Goal: Task Accomplishment & Management: Use online tool/utility

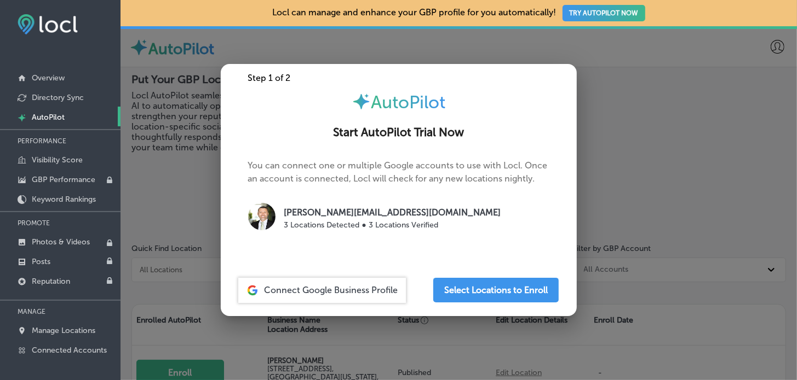
click at [326, 291] on span "Connect Google Business Profile" at bounding box center [331, 290] width 134 height 10
click at [332, 85] on div "Step 1 of 2 AutoPilot Start AutoPilot Trial Now You can connect one or multiple…" at bounding box center [399, 190] width 356 height 252
click at [735, 241] on div at bounding box center [398, 190] width 797 height 380
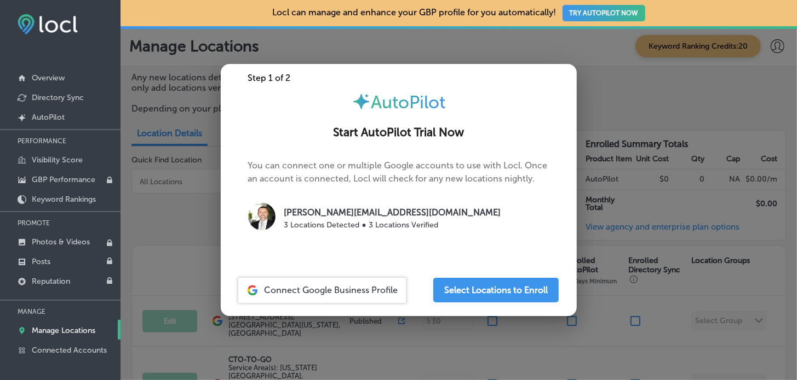
click at [641, 288] on div at bounding box center [398, 190] width 797 height 380
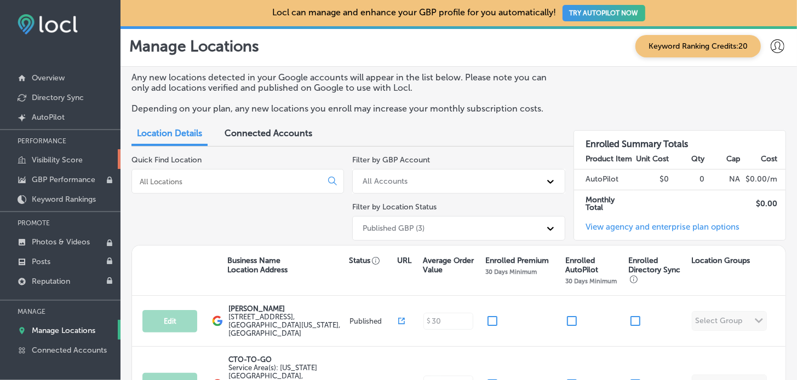
click at [84, 161] on link "Visibility Score" at bounding box center [60, 159] width 120 height 20
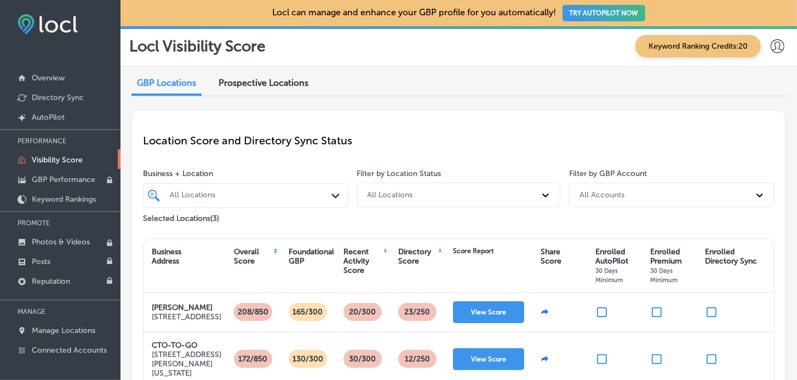
click at [275, 78] on span "Prospective Locations" at bounding box center [263, 83] width 90 height 10
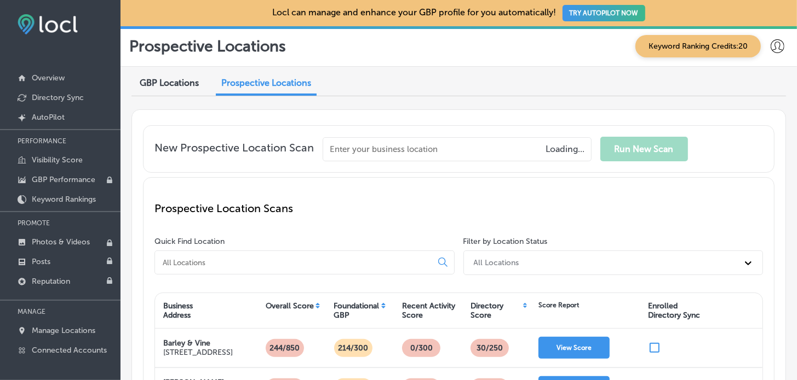
scroll to position [109, 0]
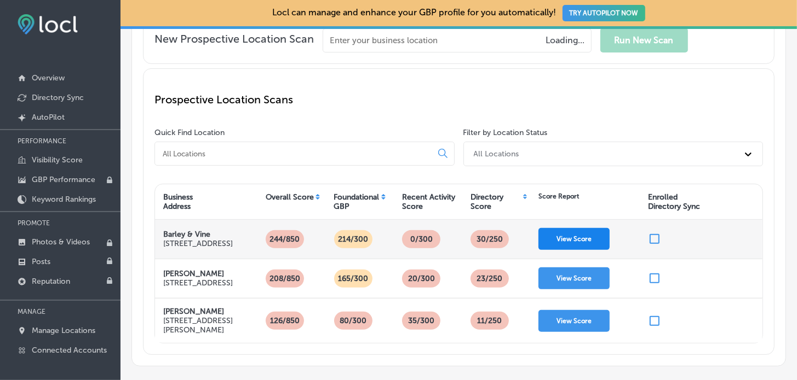
click at [598, 238] on button "View Score" at bounding box center [573, 239] width 71 height 22
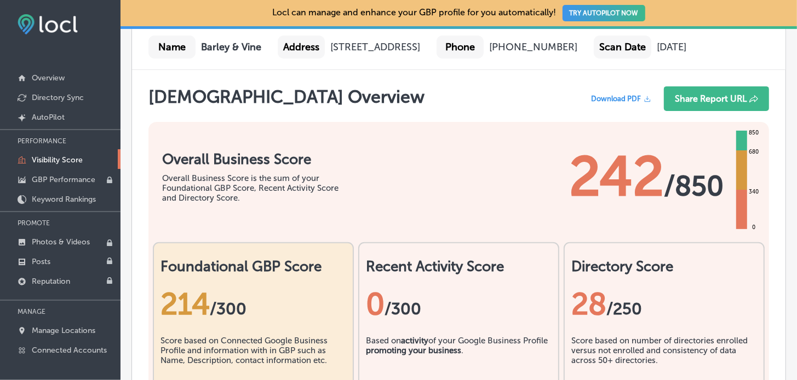
scroll to position [164, 0]
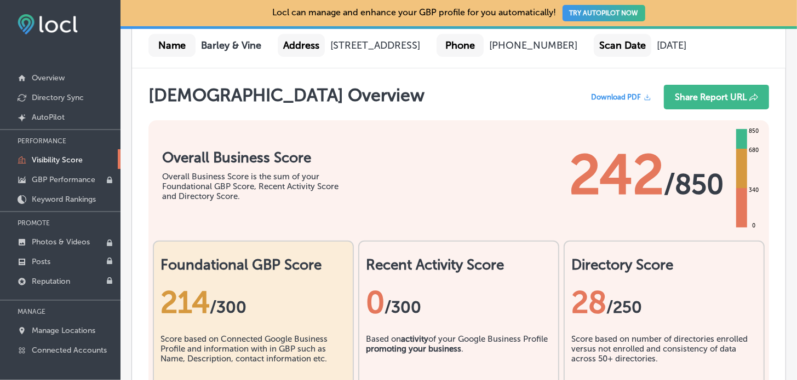
click at [593, 101] on span "Download PDF" at bounding box center [616, 97] width 50 height 8
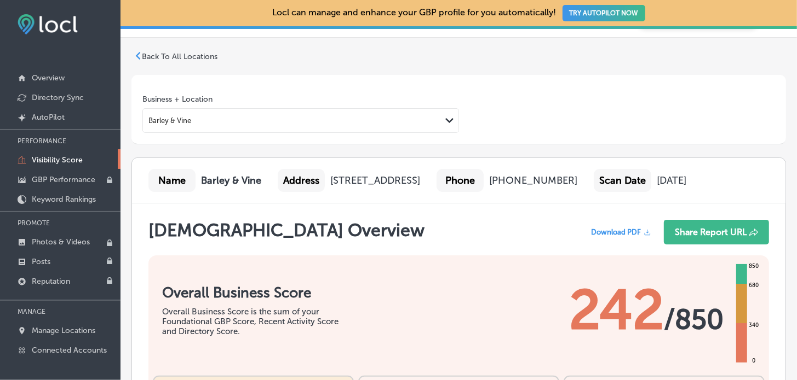
scroll to position [0, 0]
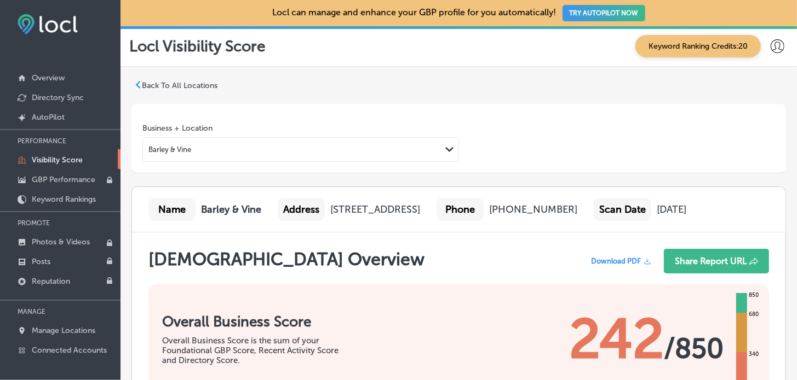
click at [209, 82] on p "Back To All Locations" at bounding box center [180, 85] width 76 height 9
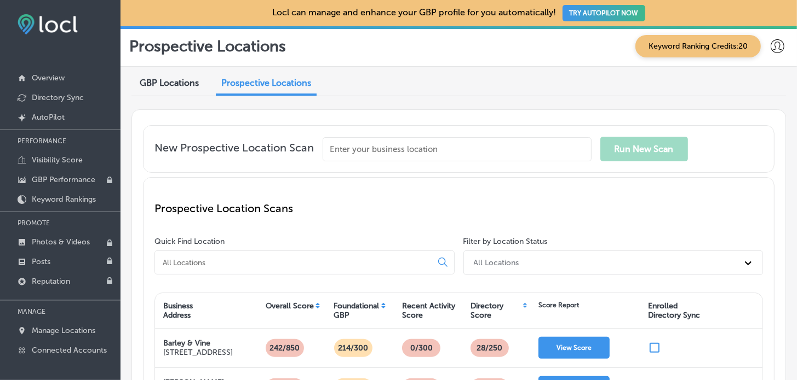
click at [364, 144] on input "text" at bounding box center [456, 149] width 269 height 24
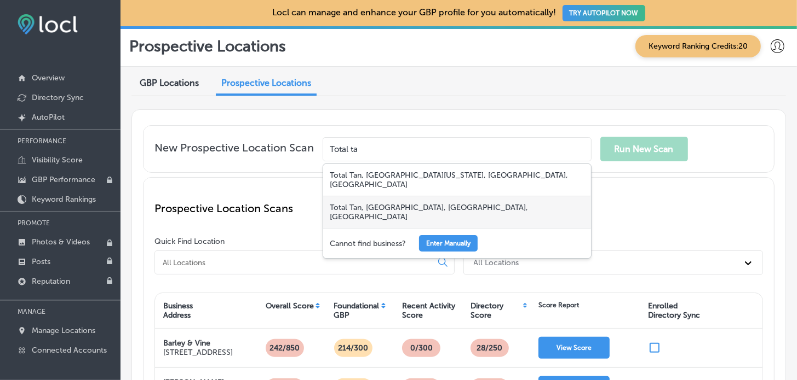
click at [389, 200] on div "Total Tan, [GEOGRAPHIC_DATA], [GEOGRAPHIC_DATA], [GEOGRAPHIC_DATA]" at bounding box center [457, 213] width 268 height 32
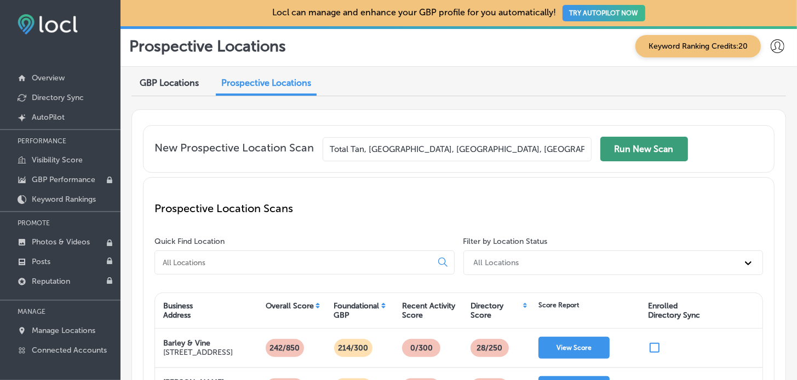
click at [631, 152] on button "Run New Scan" at bounding box center [644, 149] width 88 height 25
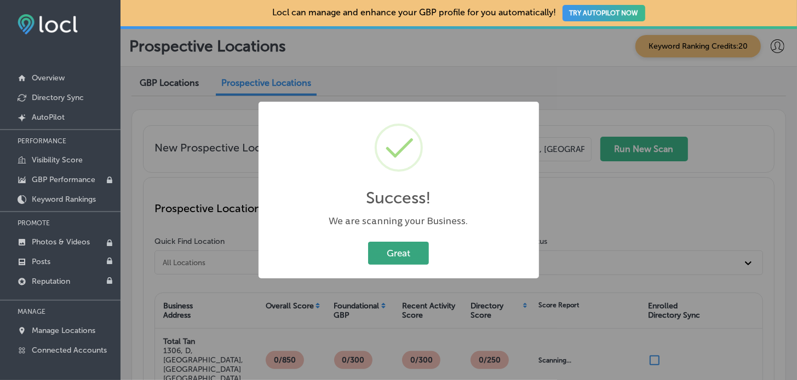
click at [379, 257] on button "Great" at bounding box center [398, 253] width 61 height 22
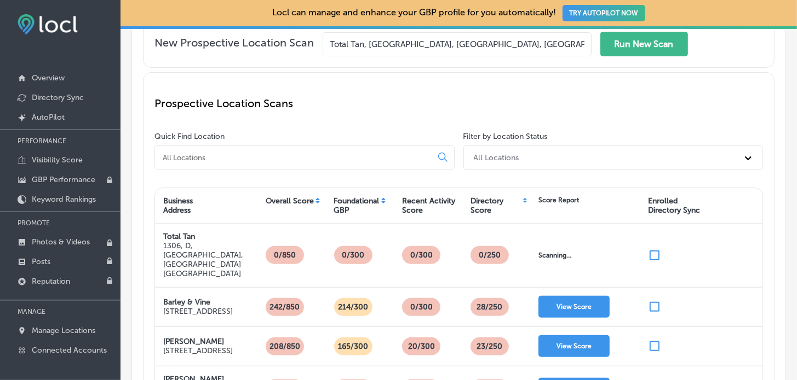
scroll to position [18, 0]
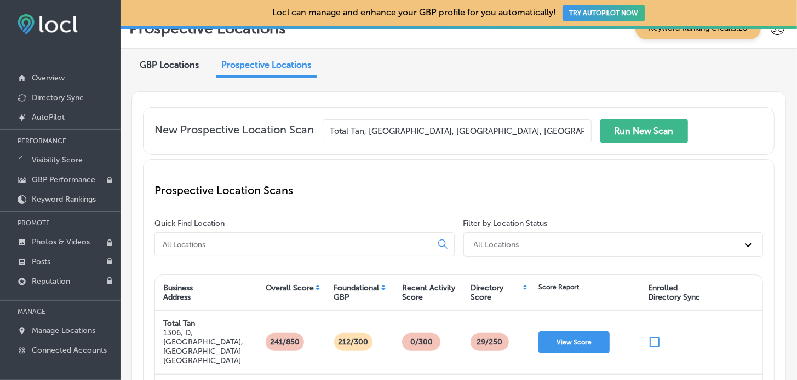
drag, startPoint x: 525, startPoint y: 128, endPoint x: 278, endPoint y: 120, distance: 247.6
click at [278, 120] on div "New Prospective Location Scan Total Tan, [GEOGRAPHIC_DATA], [GEOGRAPHIC_DATA], …" at bounding box center [458, 131] width 608 height 25
type input "B"
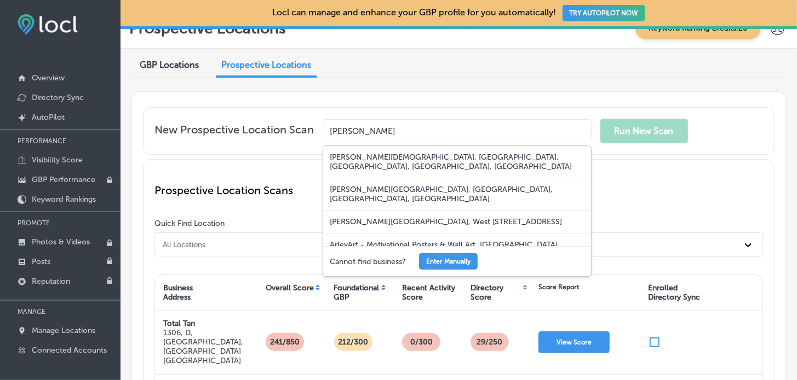
click at [332, 134] on input "[PERSON_NAME]" at bounding box center [456, 131] width 269 height 24
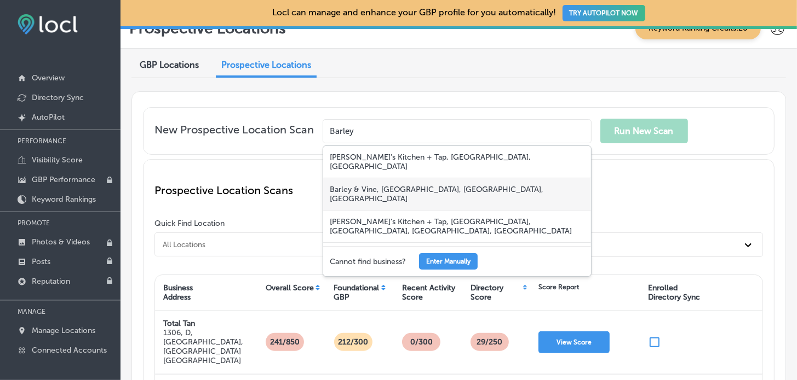
click at [386, 182] on div "Barley & Vine, [GEOGRAPHIC_DATA], [GEOGRAPHIC_DATA], [GEOGRAPHIC_DATA]" at bounding box center [457, 194] width 268 height 32
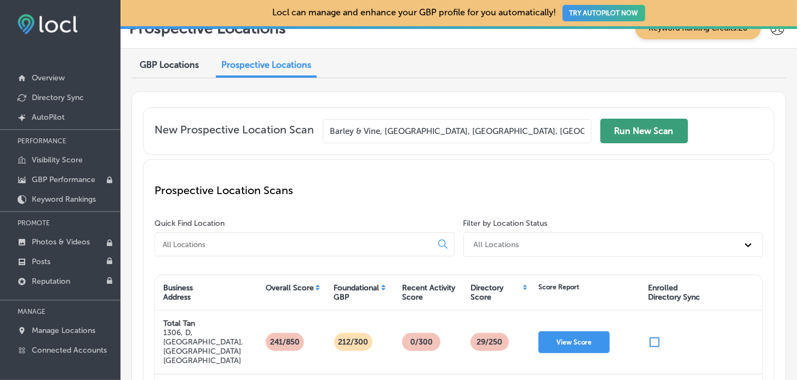
click at [651, 124] on button "Run New Scan" at bounding box center [644, 131] width 88 height 25
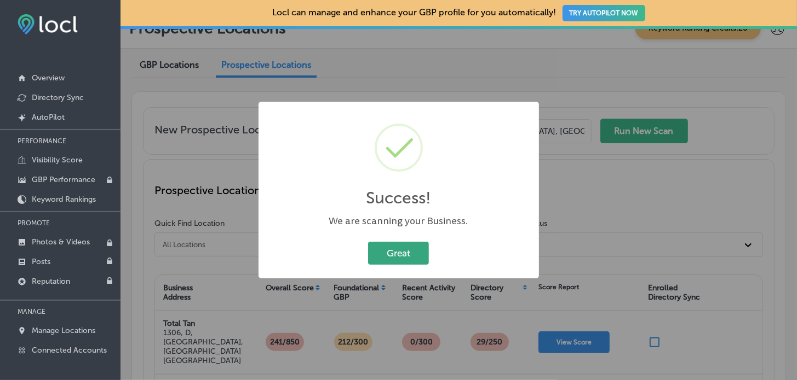
click at [391, 253] on button "Great" at bounding box center [398, 253] width 61 height 22
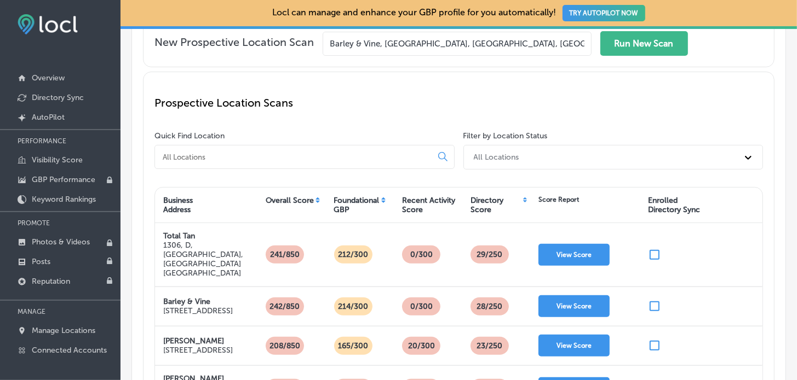
scroll to position [73, 0]
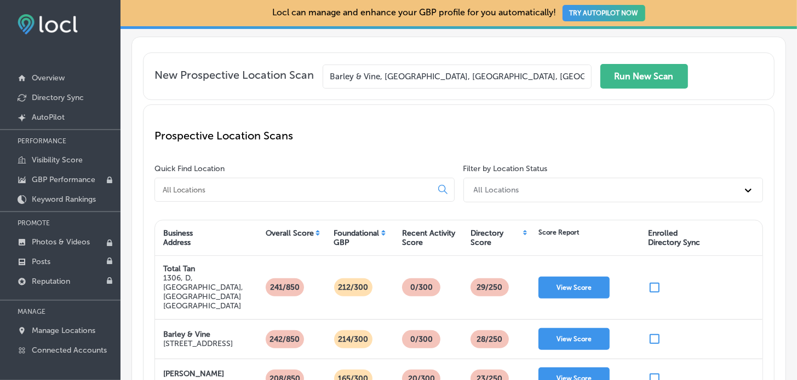
drag, startPoint x: 539, startPoint y: 78, endPoint x: 191, endPoint y: 65, distance: 348.4
click at [191, 65] on div "New Prospective Location [GEOGRAPHIC_DATA], [GEOGRAPHIC_DATA], [GEOGRAPHIC_DATA…" at bounding box center [458, 76] width 608 height 25
type input "P"
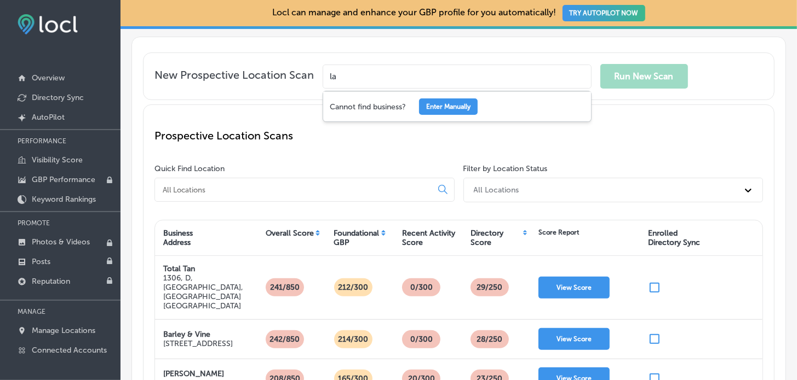
type input "l"
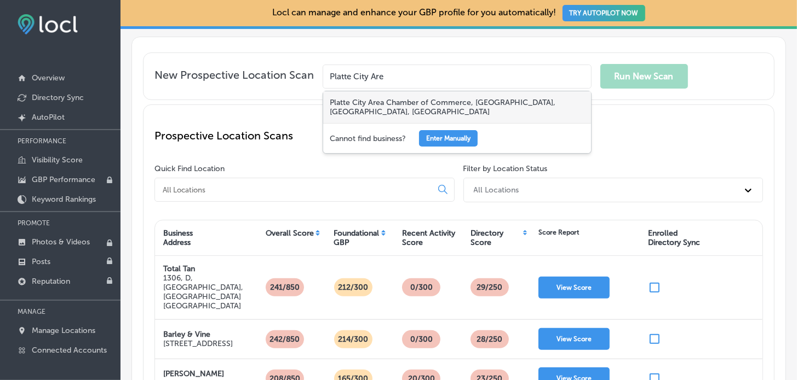
click at [440, 101] on div "Platte City Area Chamber of Commerce, [GEOGRAPHIC_DATA], [GEOGRAPHIC_DATA], [GE…" at bounding box center [457, 107] width 268 height 32
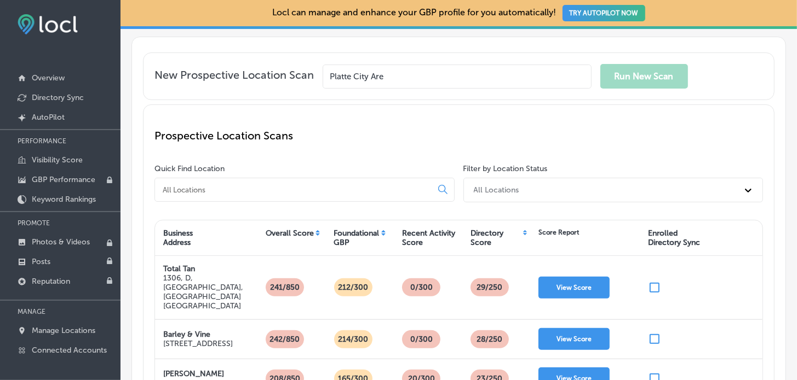
type input "Platte City Area Chamber of Commerce, [GEOGRAPHIC_DATA], [GEOGRAPHIC_DATA], [GE…"
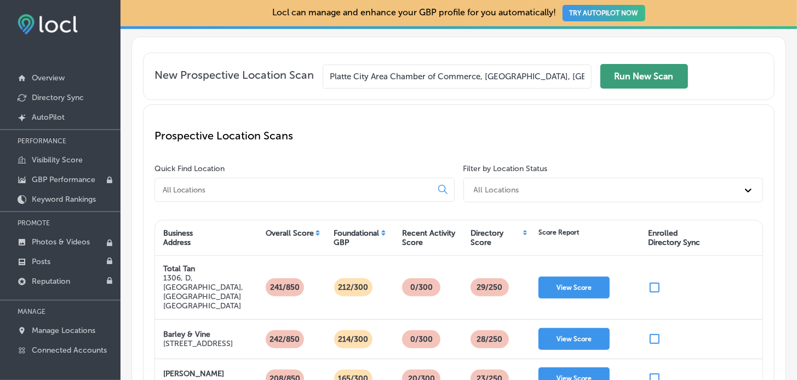
click at [642, 74] on button "Run New Scan" at bounding box center [644, 76] width 88 height 25
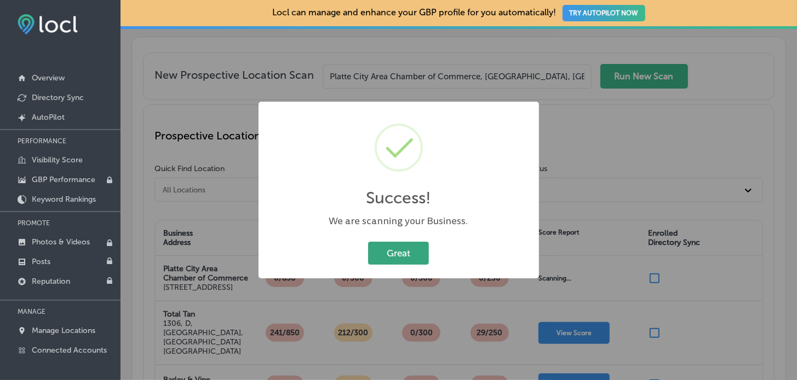
click at [391, 253] on button "Great" at bounding box center [398, 253] width 61 height 22
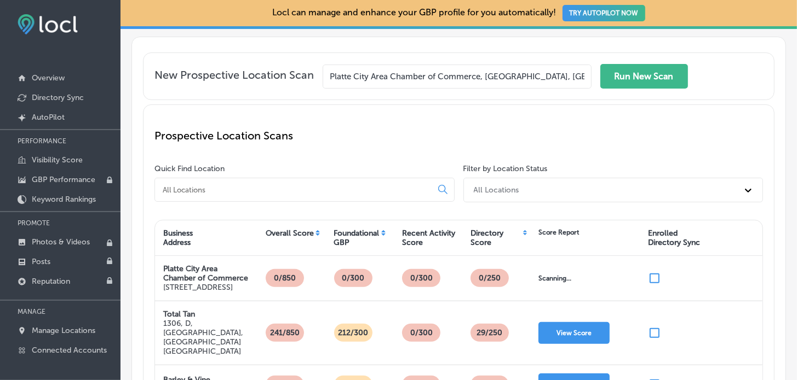
click at [526, 82] on input "Platte City Area Chamber of Commerce, [GEOGRAPHIC_DATA], [GEOGRAPHIC_DATA], [GE…" at bounding box center [456, 77] width 269 height 24
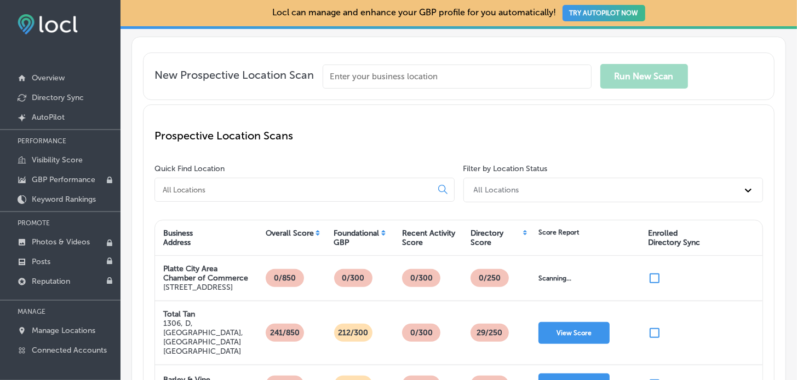
click at [524, 80] on input "text" at bounding box center [456, 77] width 269 height 24
click at [347, 79] on input "text" at bounding box center [456, 77] width 269 height 24
paste input "[URL][DOMAIN_NAME]"
type input "[URL][DOMAIN_NAME]"
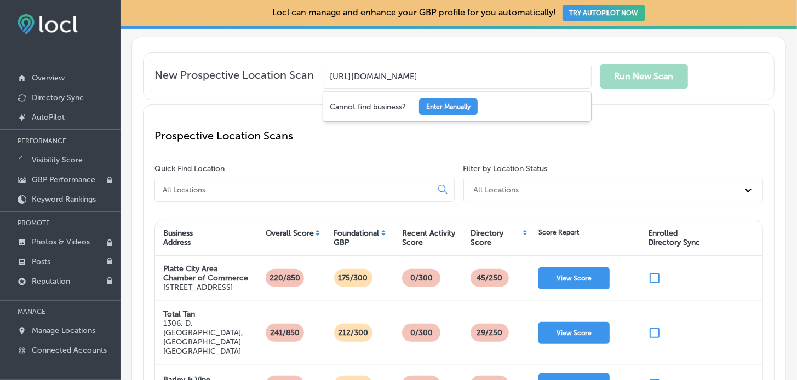
drag, startPoint x: 475, startPoint y: 81, endPoint x: 260, endPoint y: 86, distance: 215.2
click at [260, 86] on div "New Prospective Location Scan [URL][DOMAIN_NAME] Cannot find business? Enter Ma…" at bounding box center [458, 76] width 608 height 25
type input "F"
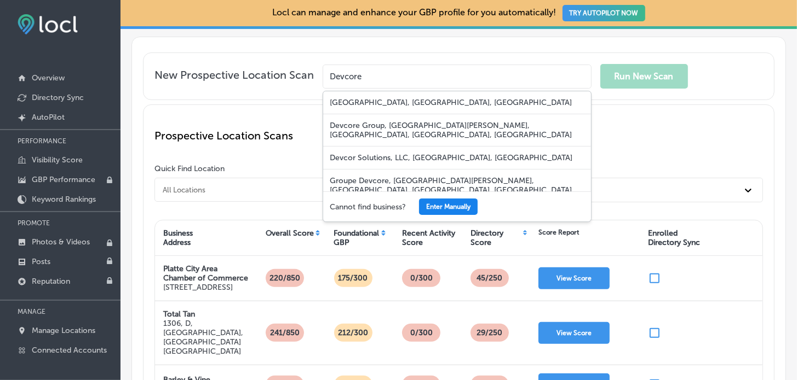
click at [436, 207] on button "Enter Manually" at bounding box center [448, 207] width 59 height 16
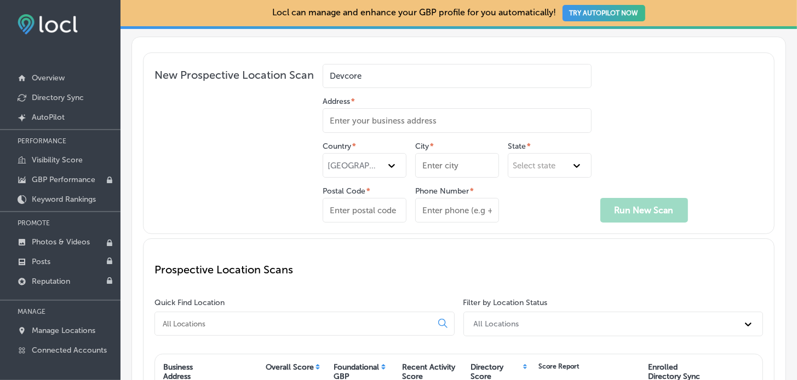
click at [393, 75] on input "Devcore" at bounding box center [456, 76] width 269 height 24
click at [445, 79] on input "Devcore" at bounding box center [456, 76] width 269 height 24
drag, startPoint x: 434, startPoint y: 76, endPoint x: 189, endPoint y: 77, distance: 244.7
click at [189, 77] on div "New Prospective Location Scan Devcore Address * Country * [GEOGRAPHIC_DATA] * S…" at bounding box center [458, 143] width 608 height 159
paste input "EVCORE Strategic Advisors, LLC"
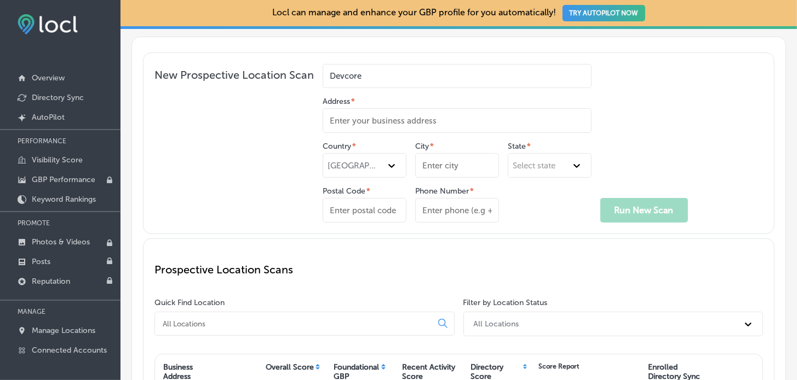
type input "DEVCORE Strategic Advisors, LLC"
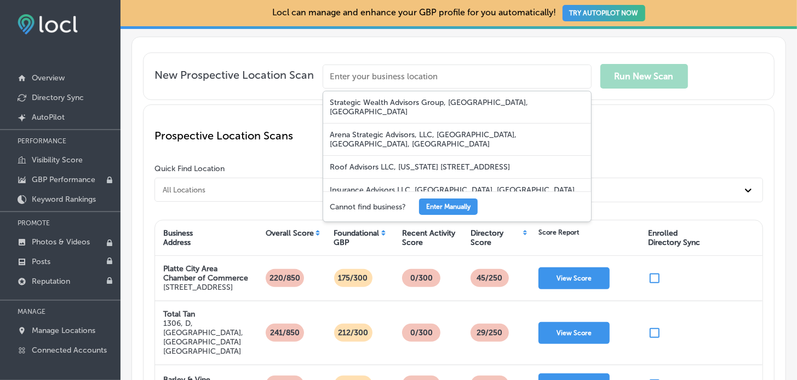
click at [686, 122] on div "Prospective Location Scans" at bounding box center [458, 135] width 608 height 39
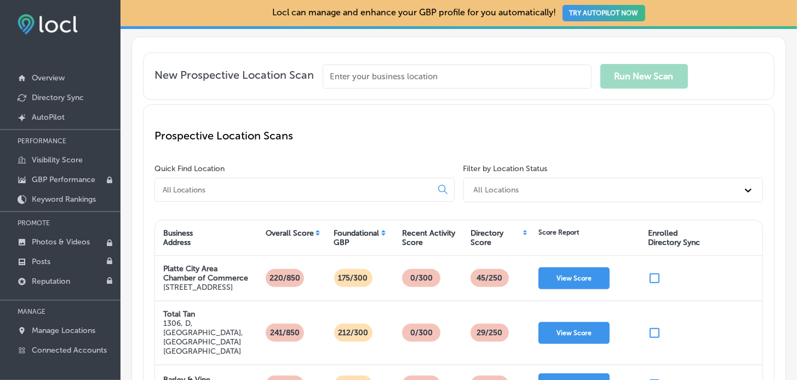
click at [432, 85] on input "text" at bounding box center [456, 77] width 269 height 24
paste input "DEVCORE Strategic Advisors, LLC"
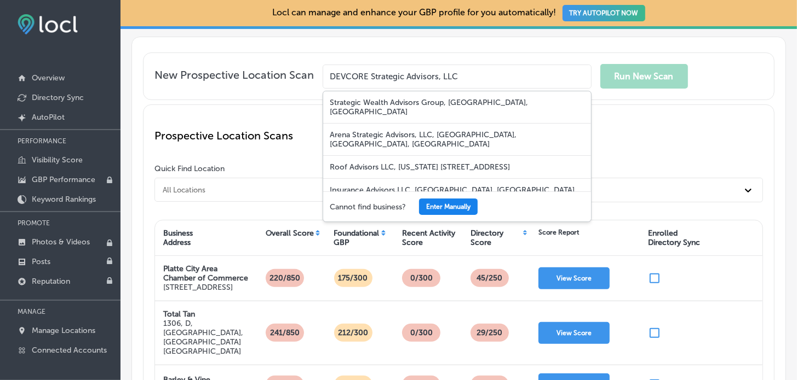
type input "DEVCORE Strategic Advisors, LLC"
click at [465, 201] on button "Enter Manually" at bounding box center [448, 207] width 59 height 16
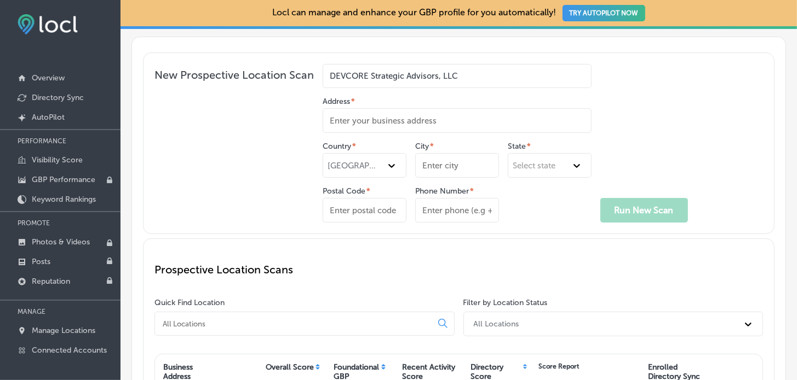
click at [406, 122] on input "Address *" at bounding box center [456, 120] width 269 height 25
click at [455, 117] on input "Address *" at bounding box center [456, 120] width 269 height 25
paste input "[STREET_ADDRESS][PERSON_NAME]"
type input "[STREET_ADDRESS][PERSON_NAME]"
click at [534, 168] on div "Select state" at bounding box center [533, 166] width 43 height 10
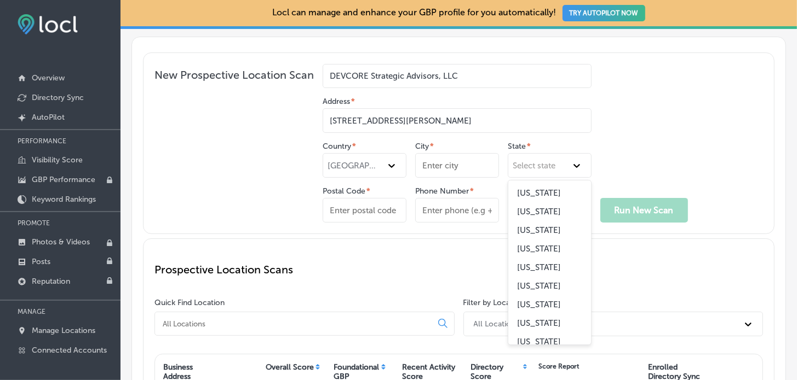
scroll to position [437, 0]
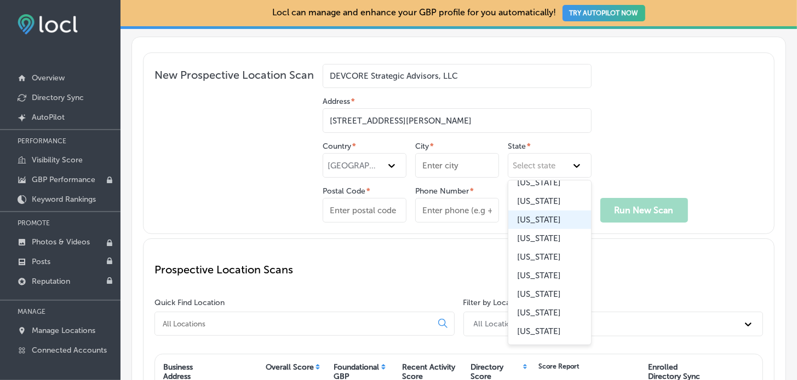
click at [551, 229] on div "[US_STATE]" at bounding box center [549, 220] width 83 height 19
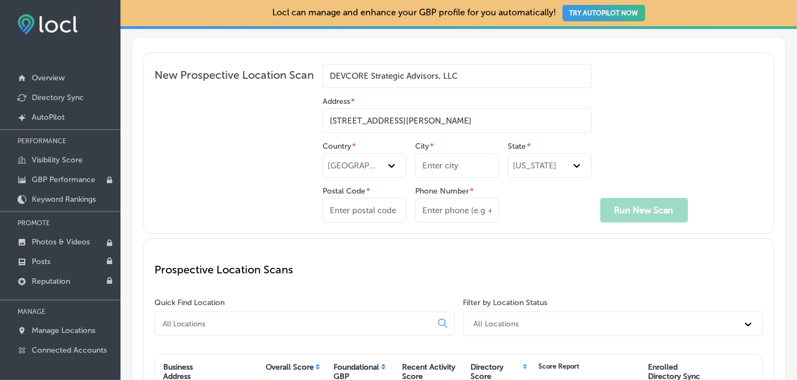
click at [444, 153] on input "City *" at bounding box center [457, 165] width 84 height 25
type input "Liberty"
click at [371, 205] on input "Postal Code *" at bounding box center [364, 210] width 84 height 25
type input "64068"
drag, startPoint x: 524, startPoint y: 119, endPoint x: 431, endPoint y: 117, distance: 92.6
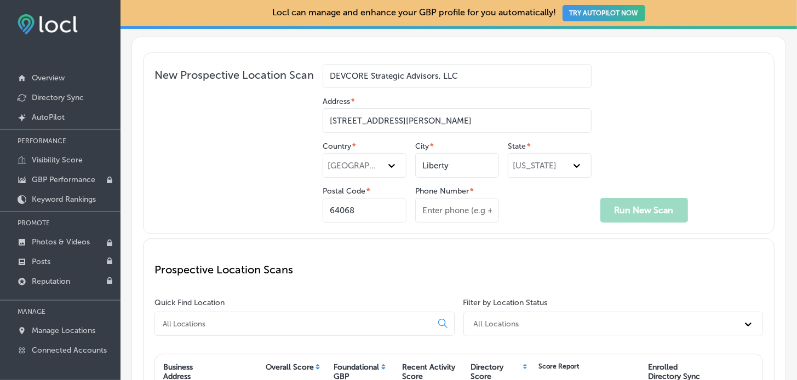
click at [431, 117] on input "[STREET_ADDRESS][PERSON_NAME]" at bounding box center [456, 120] width 269 height 25
type input "[STREET_ADDRESS][PERSON_NAME]"
click at [470, 209] on input "Phone Number *" at bounding box center [457, 210] width 84 height 25
click at [540, 195] on div "Country * [GEOGRAPHIC_DATA] * [GEOGRAPHIC_DATA] * [US_STATE] Postal Code * 6406…" at bounding box center [456, 182] width 269 height 81
click at [450, 212] on input "Phone Number *" at bounding box center [457, 210] width 84 height 25
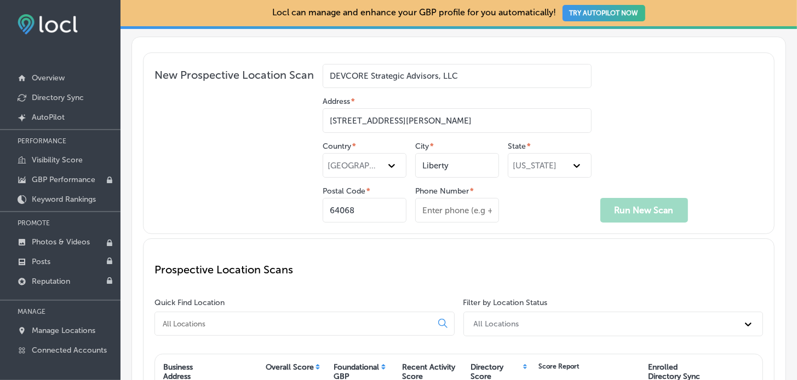
paste input "[PHONE_NUMBER]"
type input "[PHONE_NUMBER]"
click at [649, 205] on button "Run New Scan" at bounding box center [644, 210] width 88 height 25
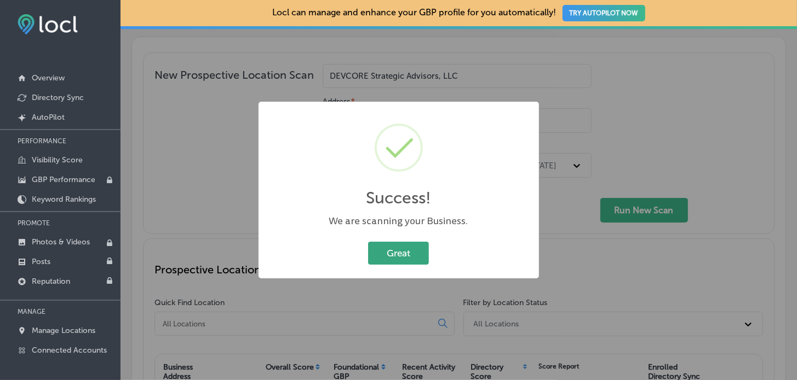
click at [399, 250] on button "Great" at bounding box center [398, 253] width 61 height 22
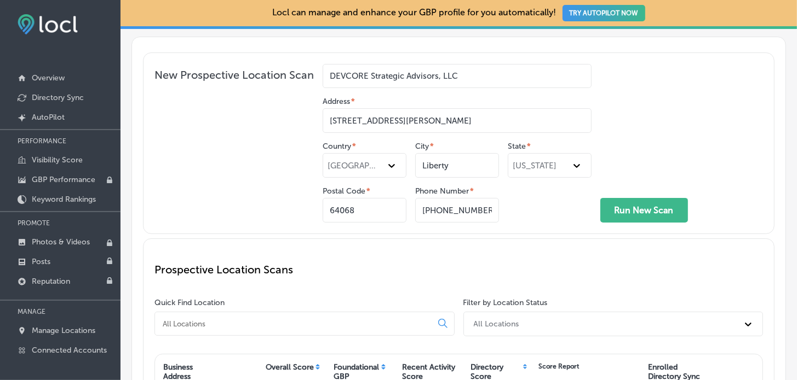
scroll to position [237, 0]
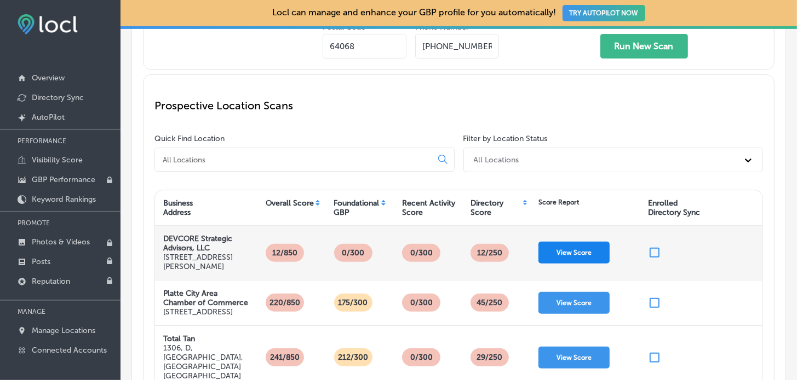
click at [587, 252] on button "View Score" at bounding box center [573, 253] width 71 height 22
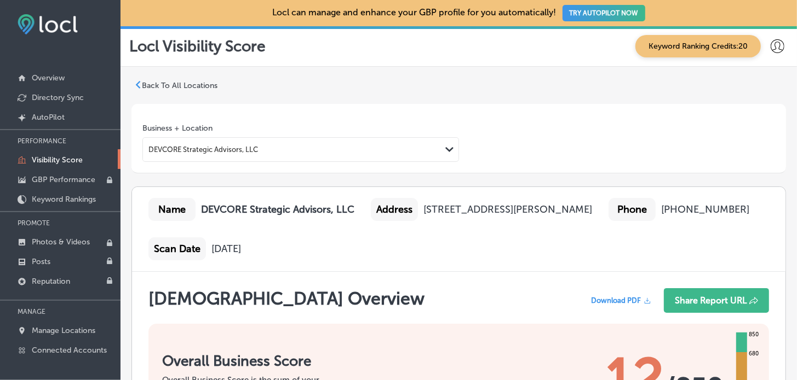
click at [157, 85] on p "Back To All Locations" at bounding box center [180, 85] width 76 height 9
